Goal: Task Accomplishment & Management: Manage account settings

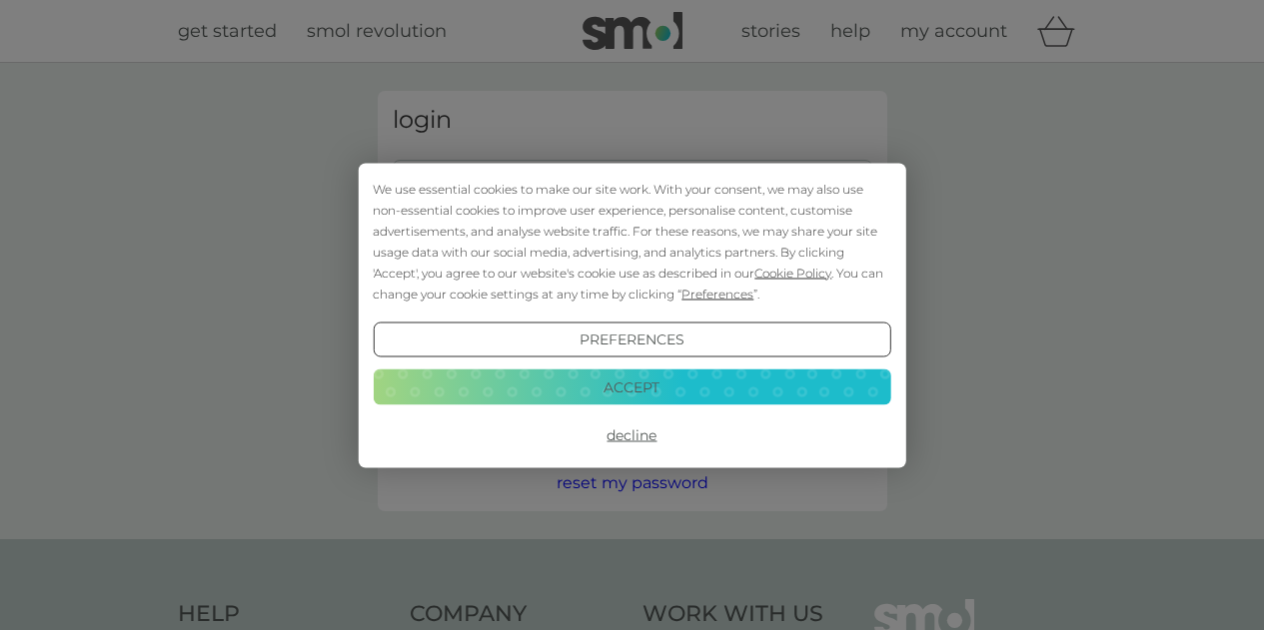
type input "[PERSON_NAME][EMAIL_ADDRESS][DOMAIN_NAME]"
click at [533, 366] on div "Preferences Decline Accept" at bounding box center [632, 387] width 518 height 131
click at [530, 383] on button "Accept" at bounding box center [632, 388] width 518 height 36
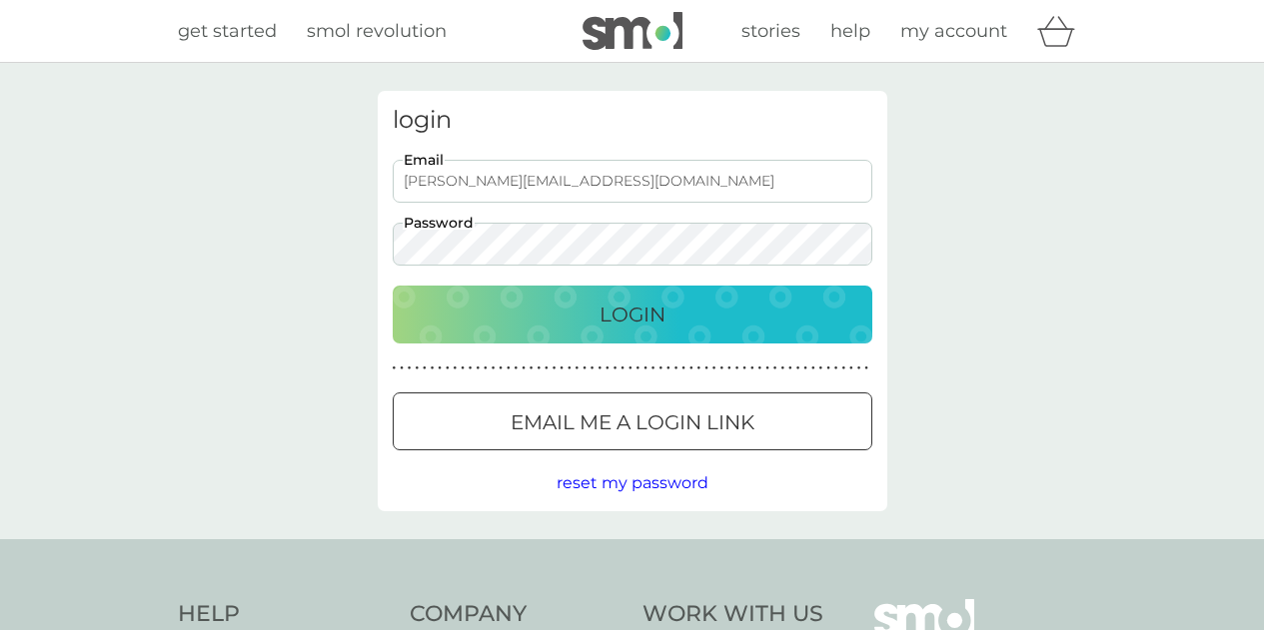
click at [573, 319] on div "Login" at bounding box center [633, 315] width 440 height 32
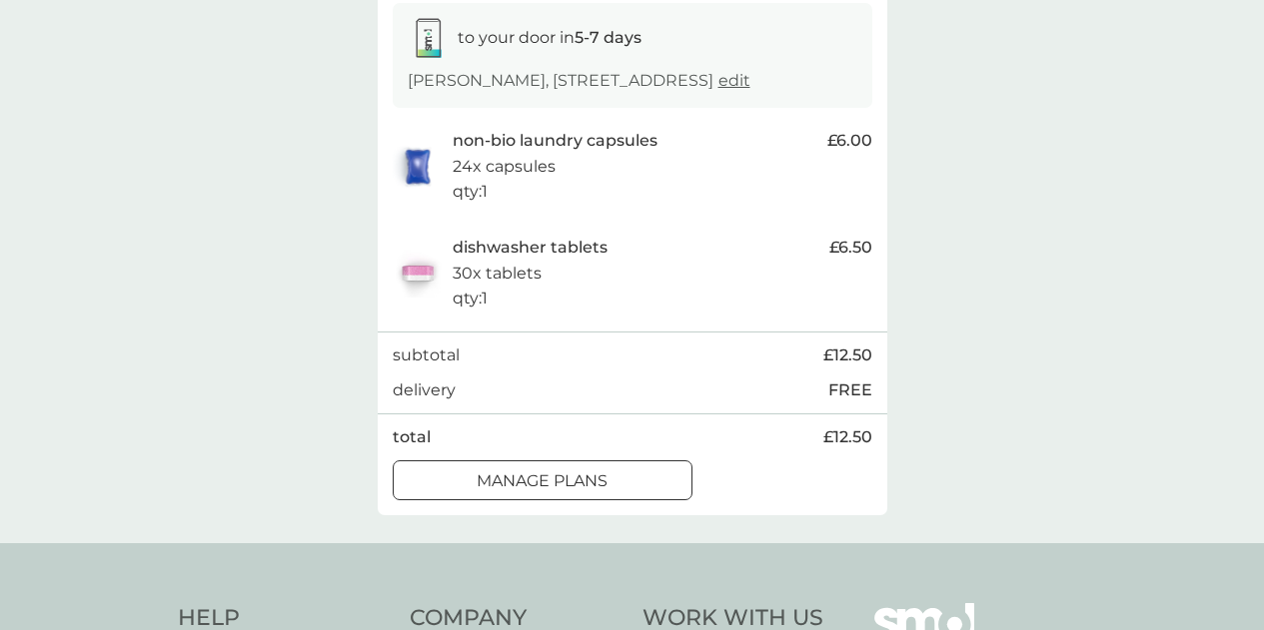
scroll to position [400, 0]
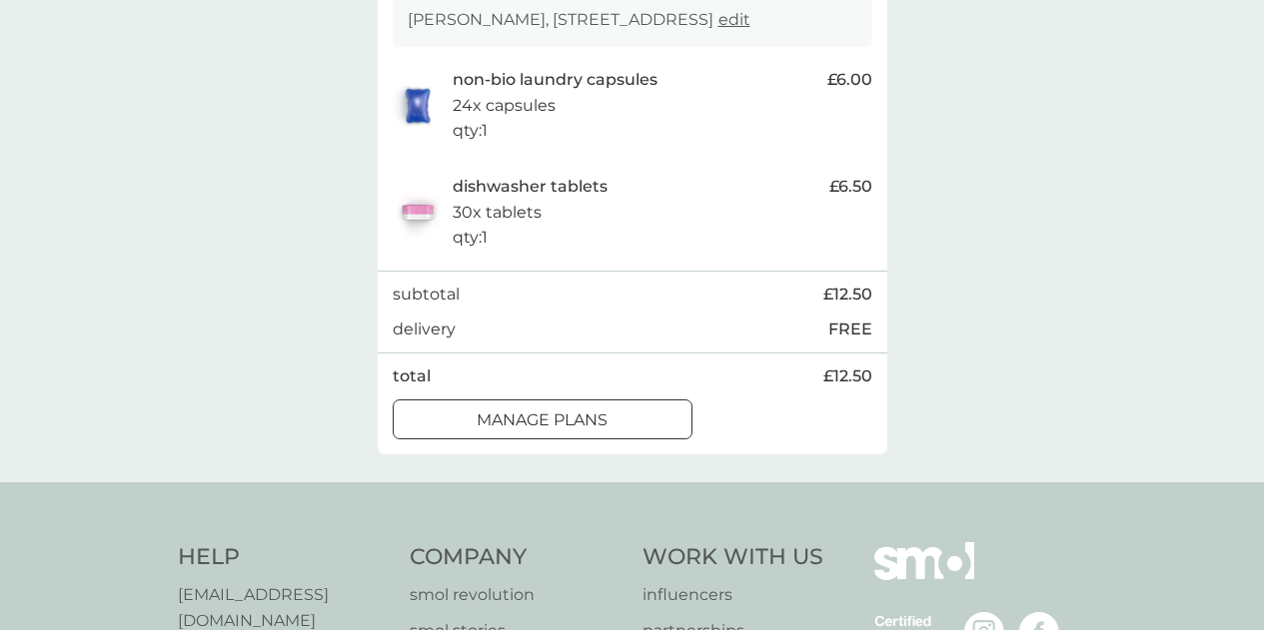
click at [563, 431] on div at bounding box center [543, 420] width 72 height 21
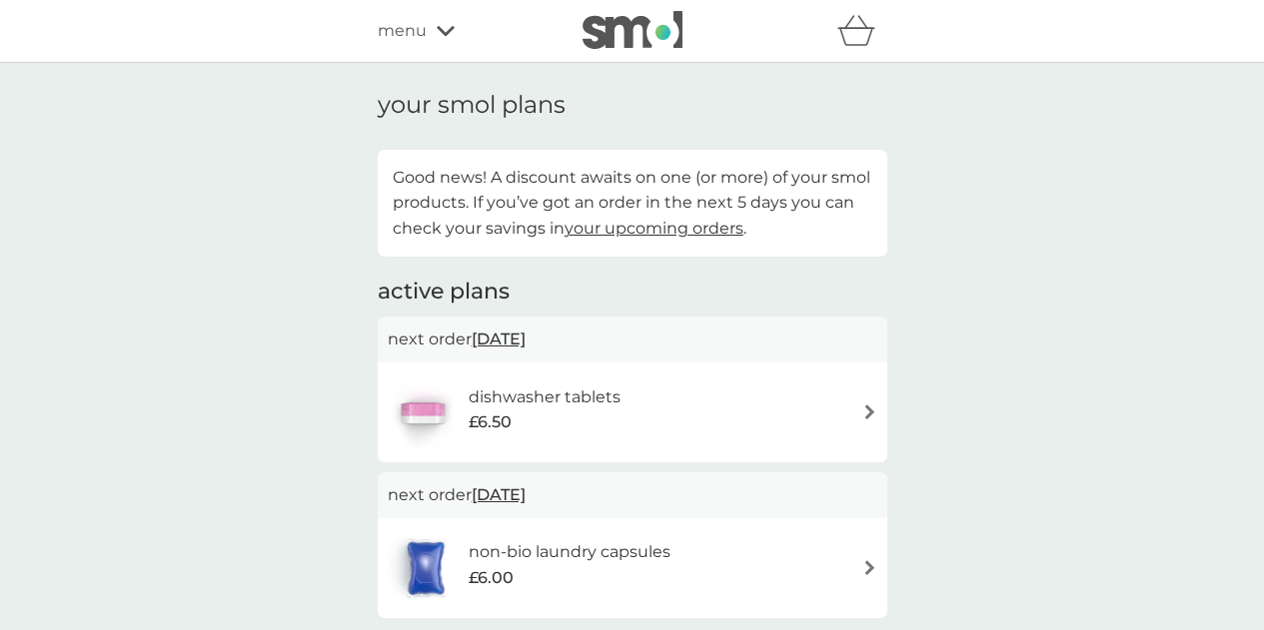
click at [511, 342] on span "10 Sep 2025" at bounding box center [499, 339] width 54 height 39
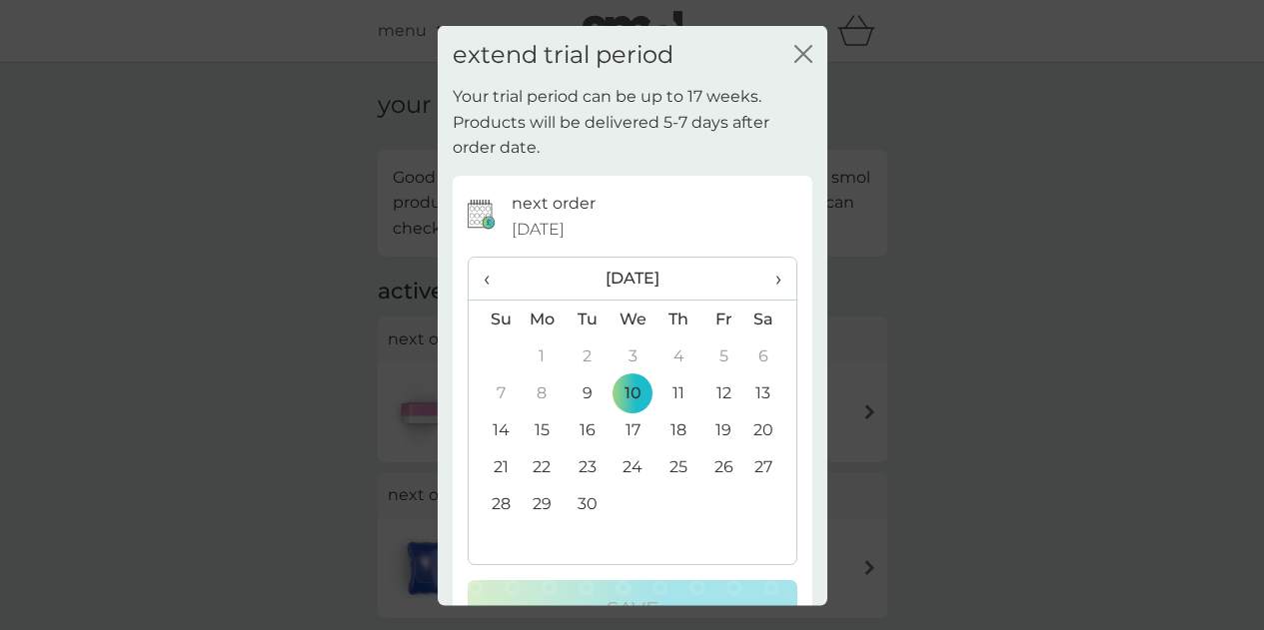
click at [796, 64] on button "close" at bounding box center [803, 54] width 18 height 21
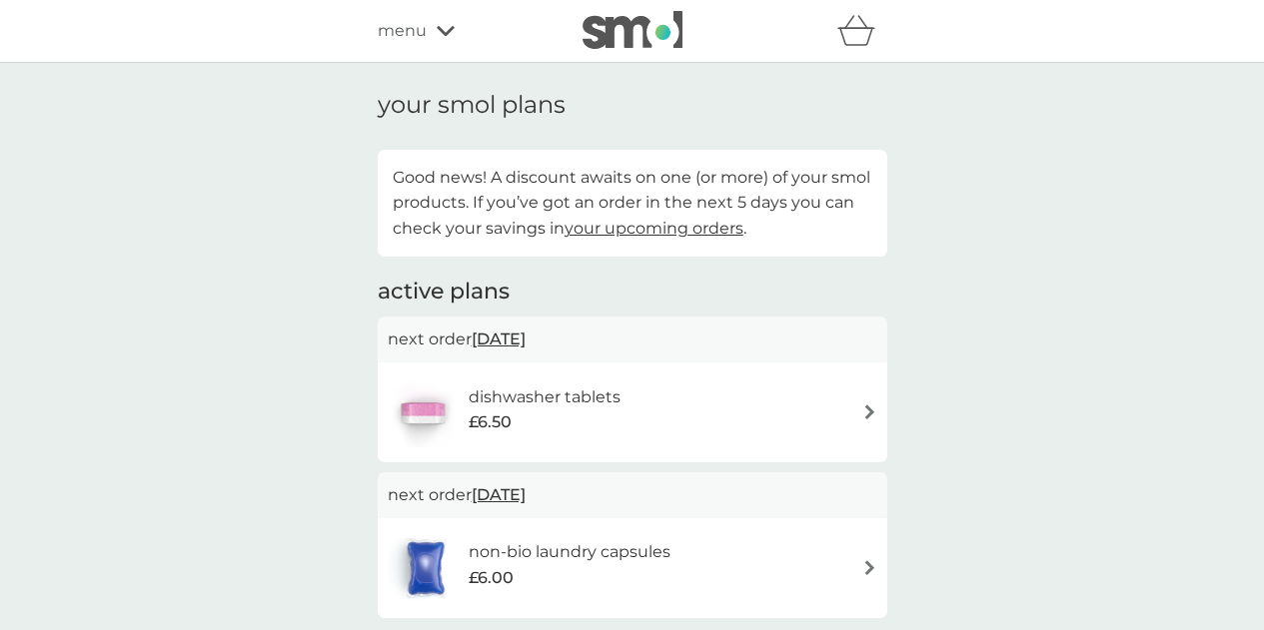
click at [526, 344] on span "10 Sep 2025" at bounding box center [499, 339] width 54 height 39
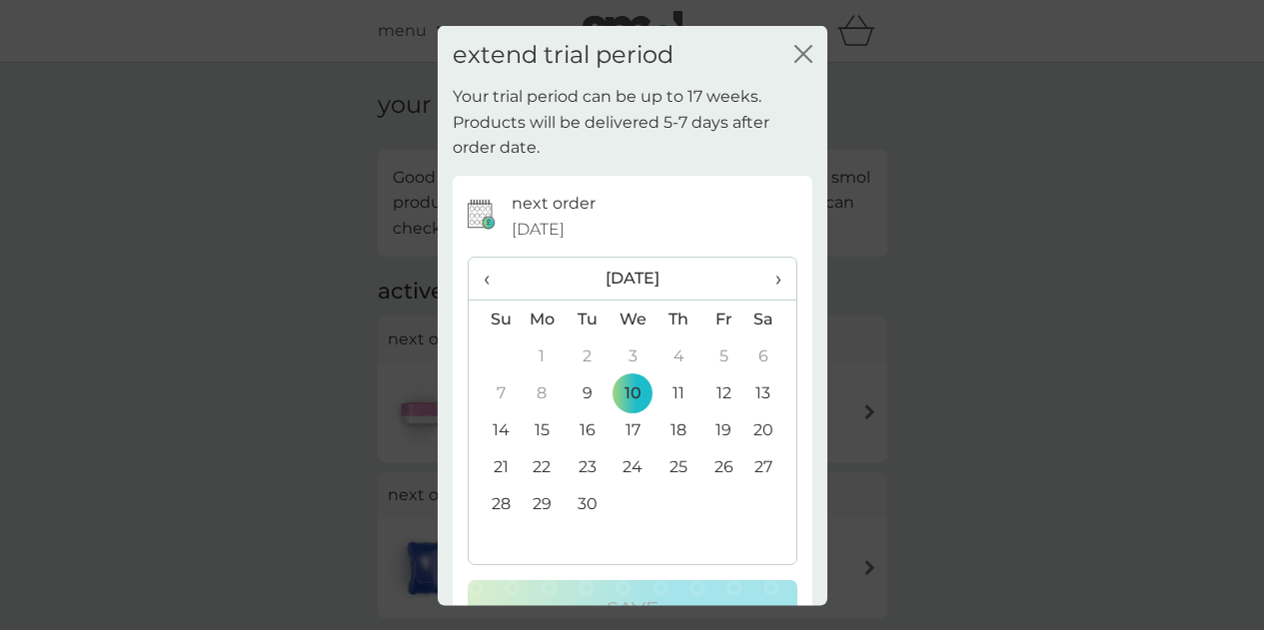
click at [760, 275] on span "›" at bounding box center [770, 279] width 20 height 42
click at [630, 389] on td "8" at bounding box center [633, 393] width 46 height 37
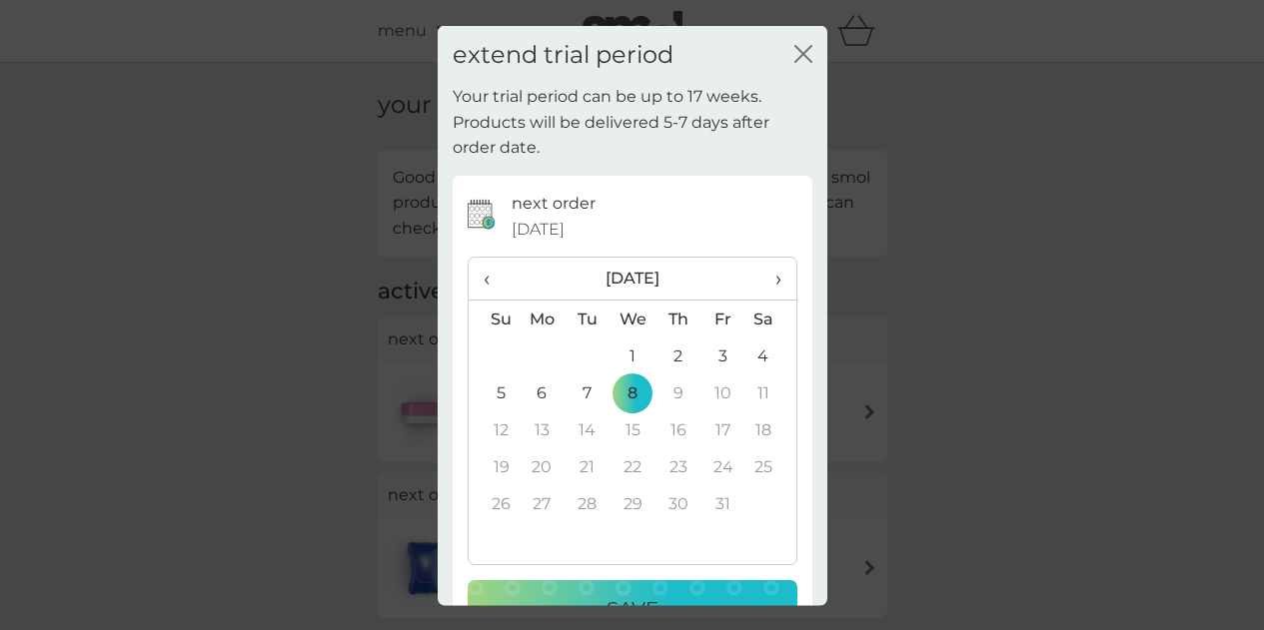
scroll to position [62, 0]
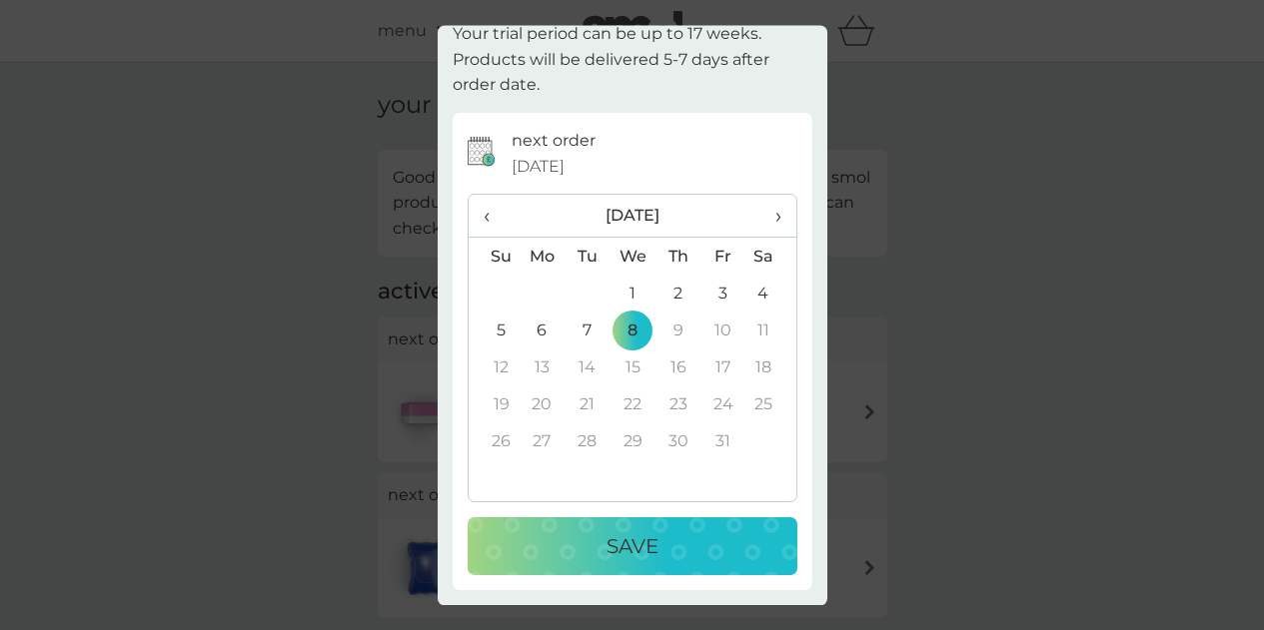
click at [619, 538] on p "Save" at bounding box center [633, 548] width 52 height 32
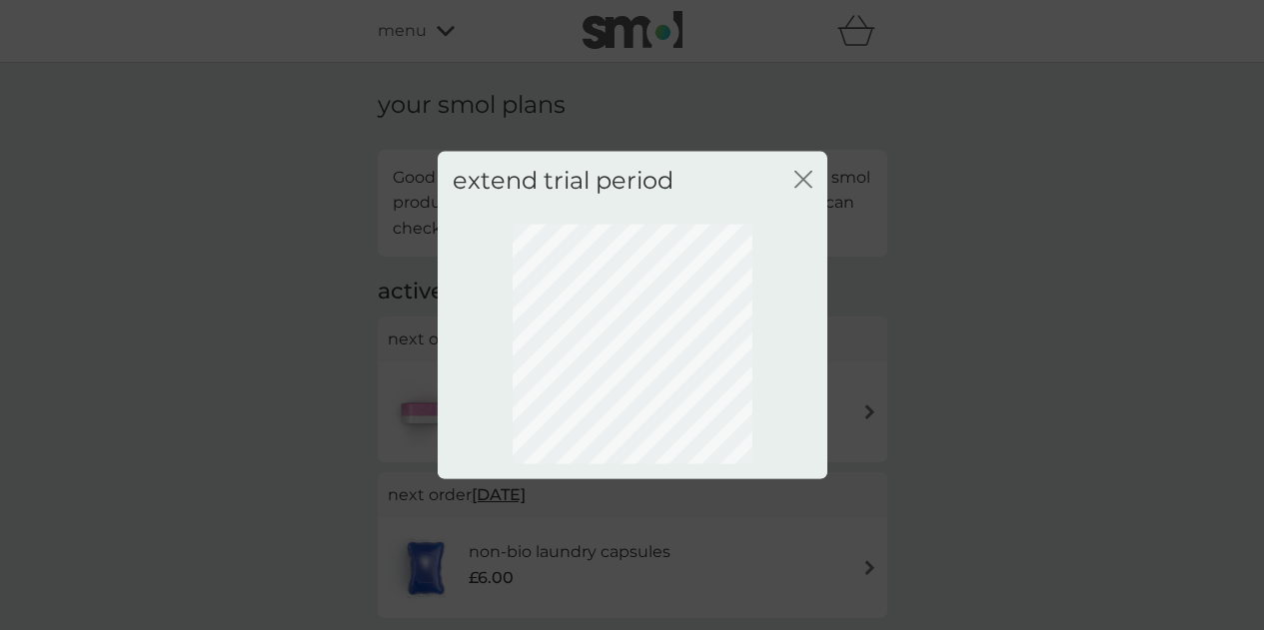
scroll to position [0, 0]
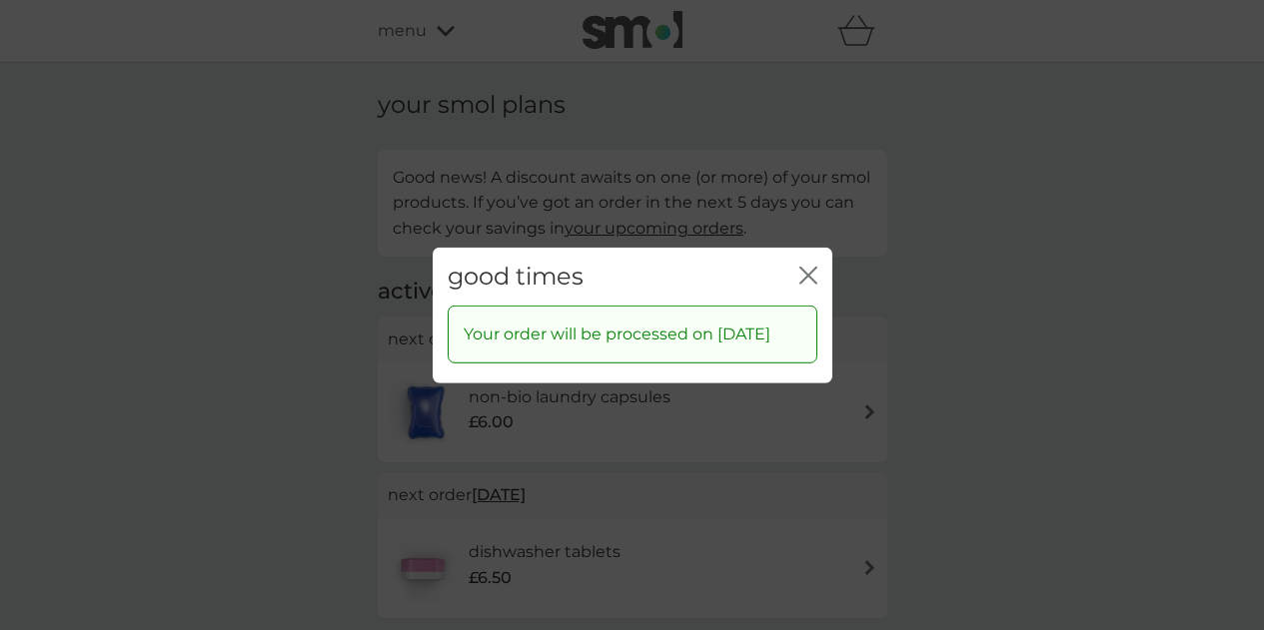
click at [799, 266] on icon "close" at bounding box center [808, 275] width 18 height 18
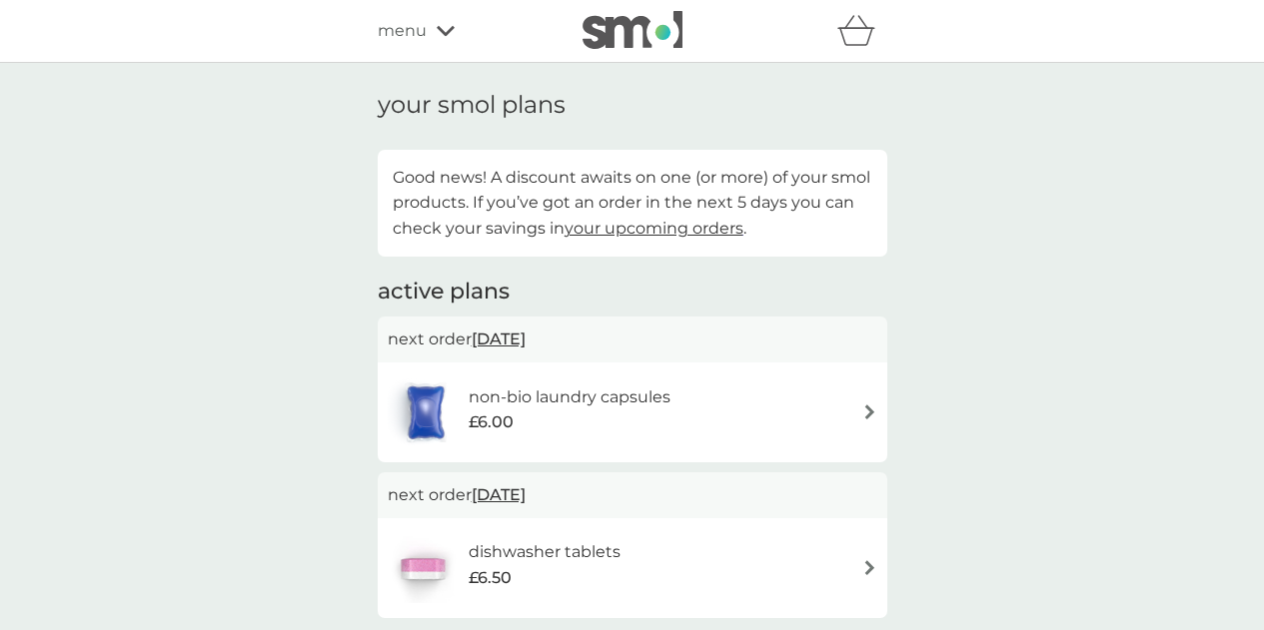
click at [484, 327] on span "10 Sep 2025" at bounding box center [499, 339] width 54 height 39
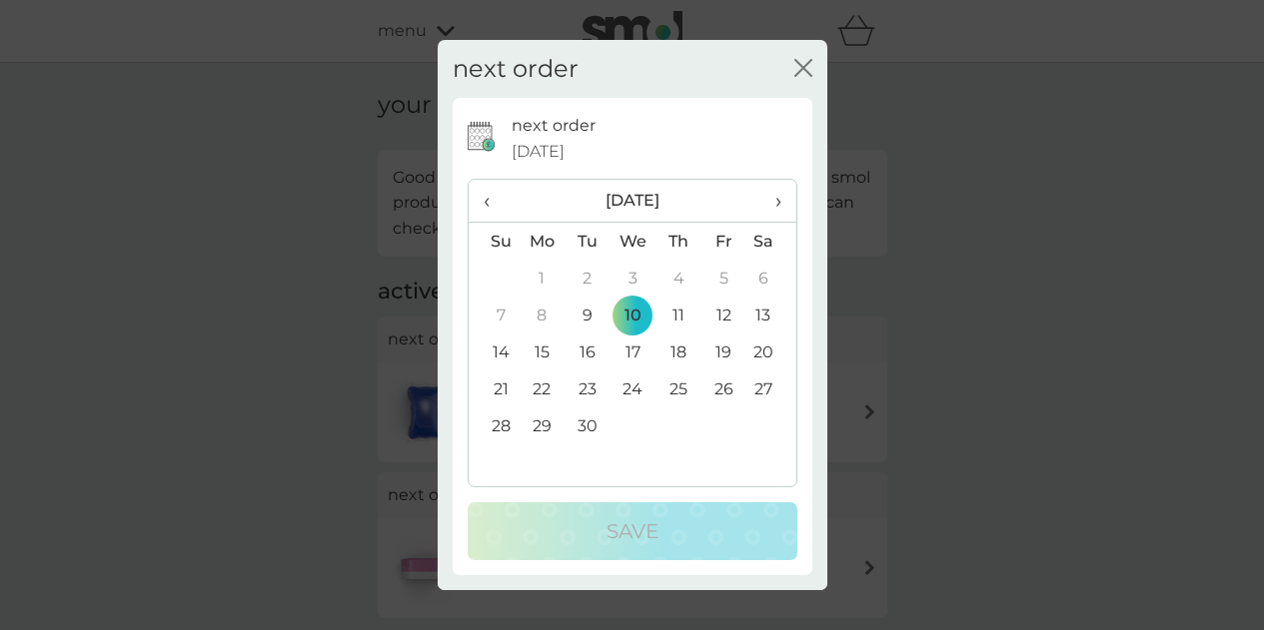
click at [771, 204] on span "›" at bounding box center [770, 201] width 20 height 42
click at [775, 206] on span "›" at bounding box center [770, 201] width 20 height 42
click at [476, 203] on th "‹" at bounding box center [494, 201] width 51 height 43
click at [726, 422] on td "31" at bounding box center [722, 426] width 45 height 37
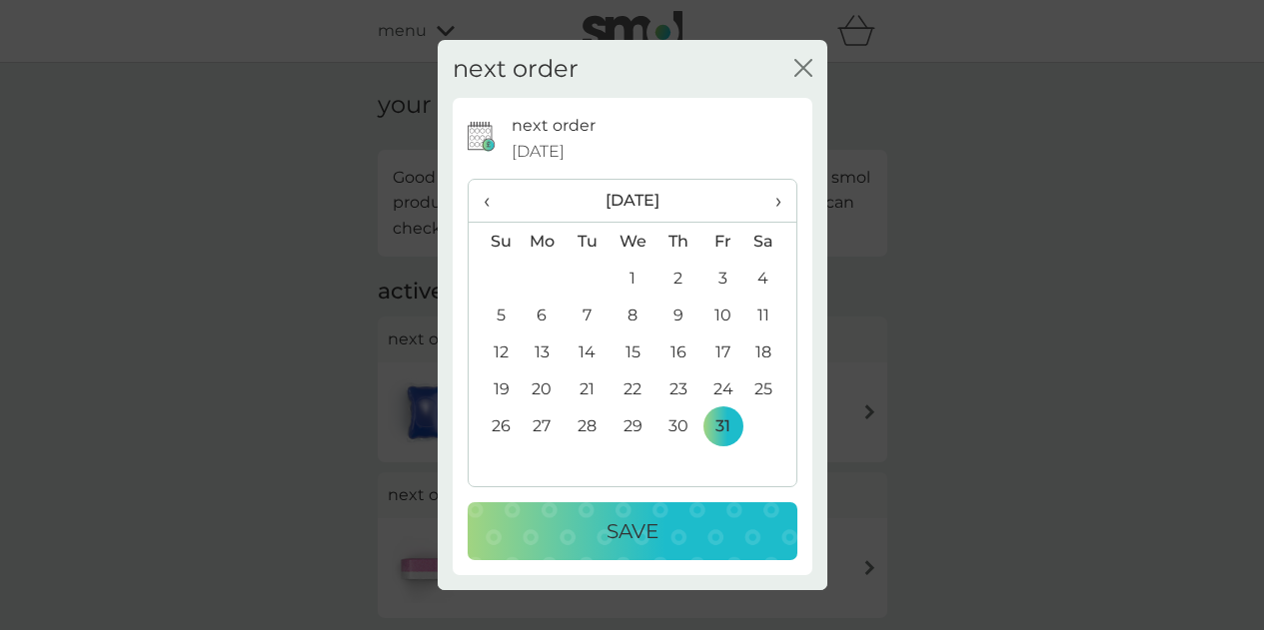
click at [684, 536] on div "Save" at bounding box center [633, 532] width 290 height 32
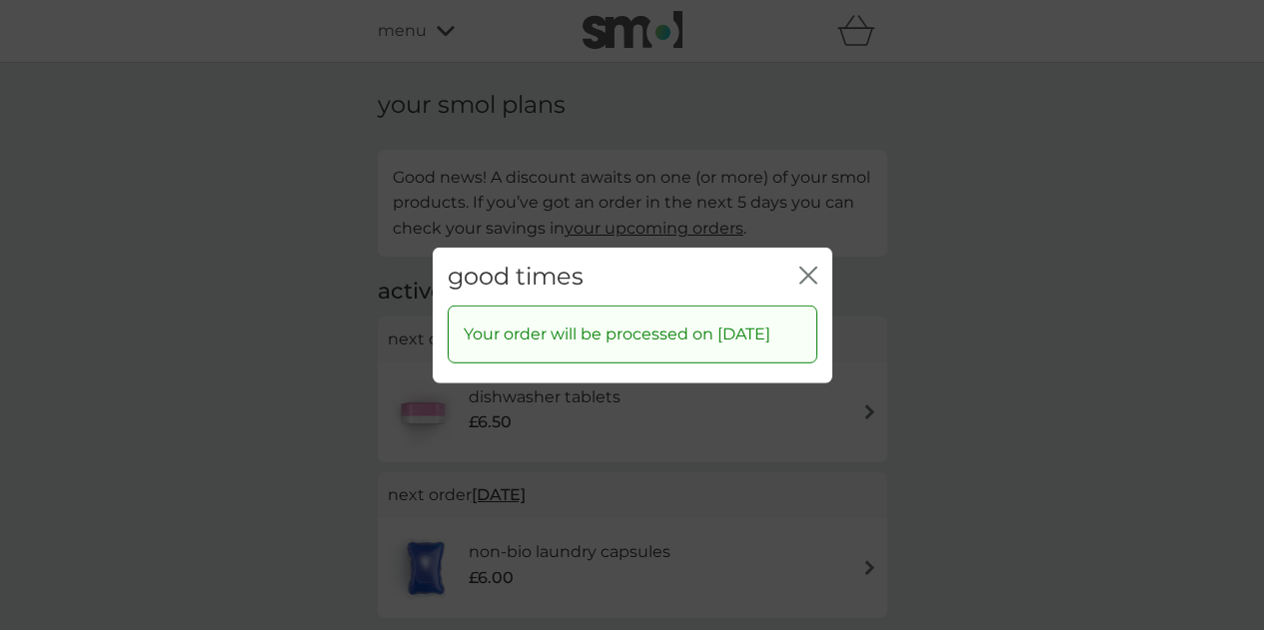
click at [802, 262] on div "close" at bounding box center [808, 276] width 18 height 29
click at [803, 267] on icon "close" at bounding box center [804, 275] width 8 height 16
